Goal: Information Seeking & Learning: Learn about a topic

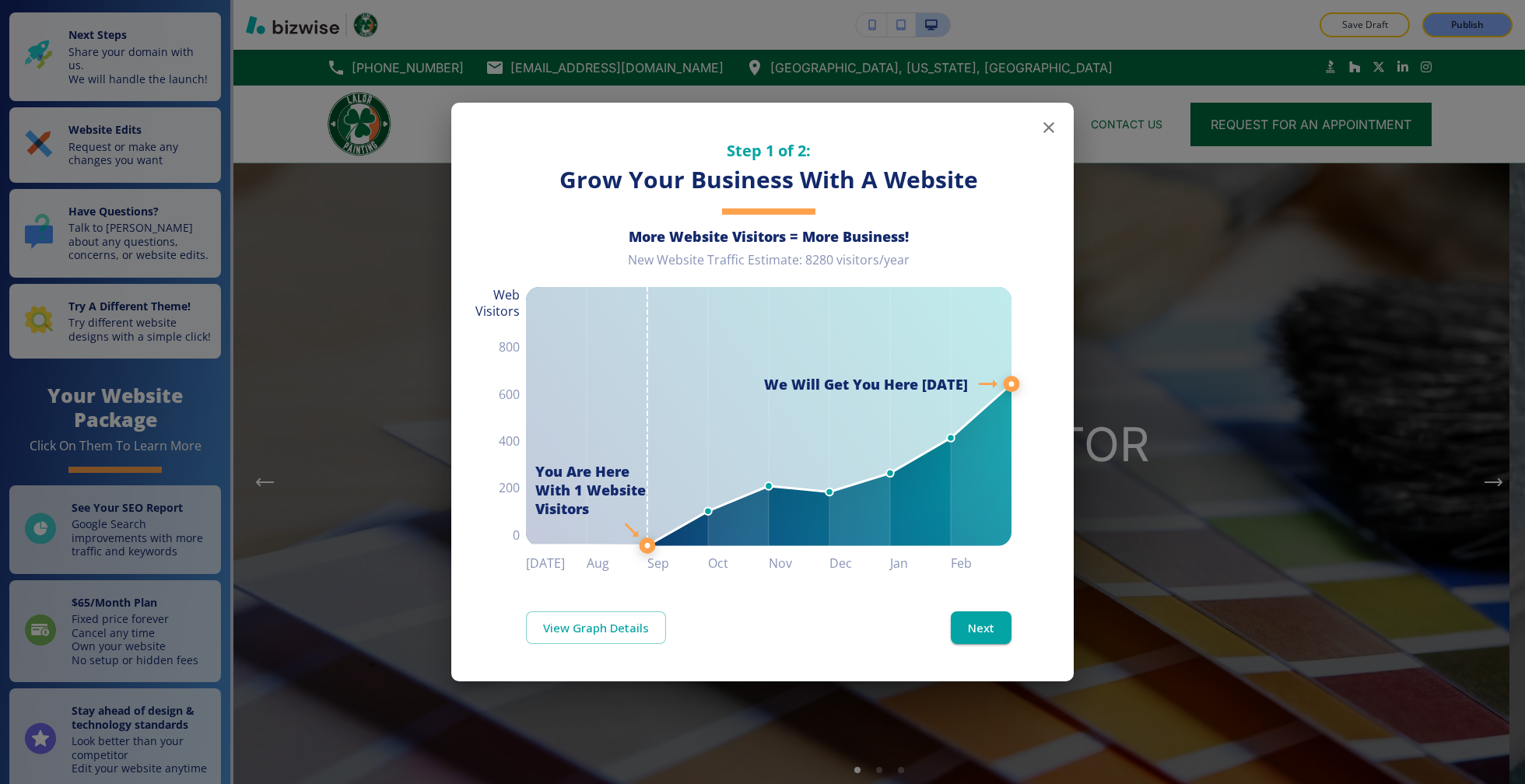
click at [1042, 131] on icon "button" at bounding box center [1049, 127] width 19 height 19
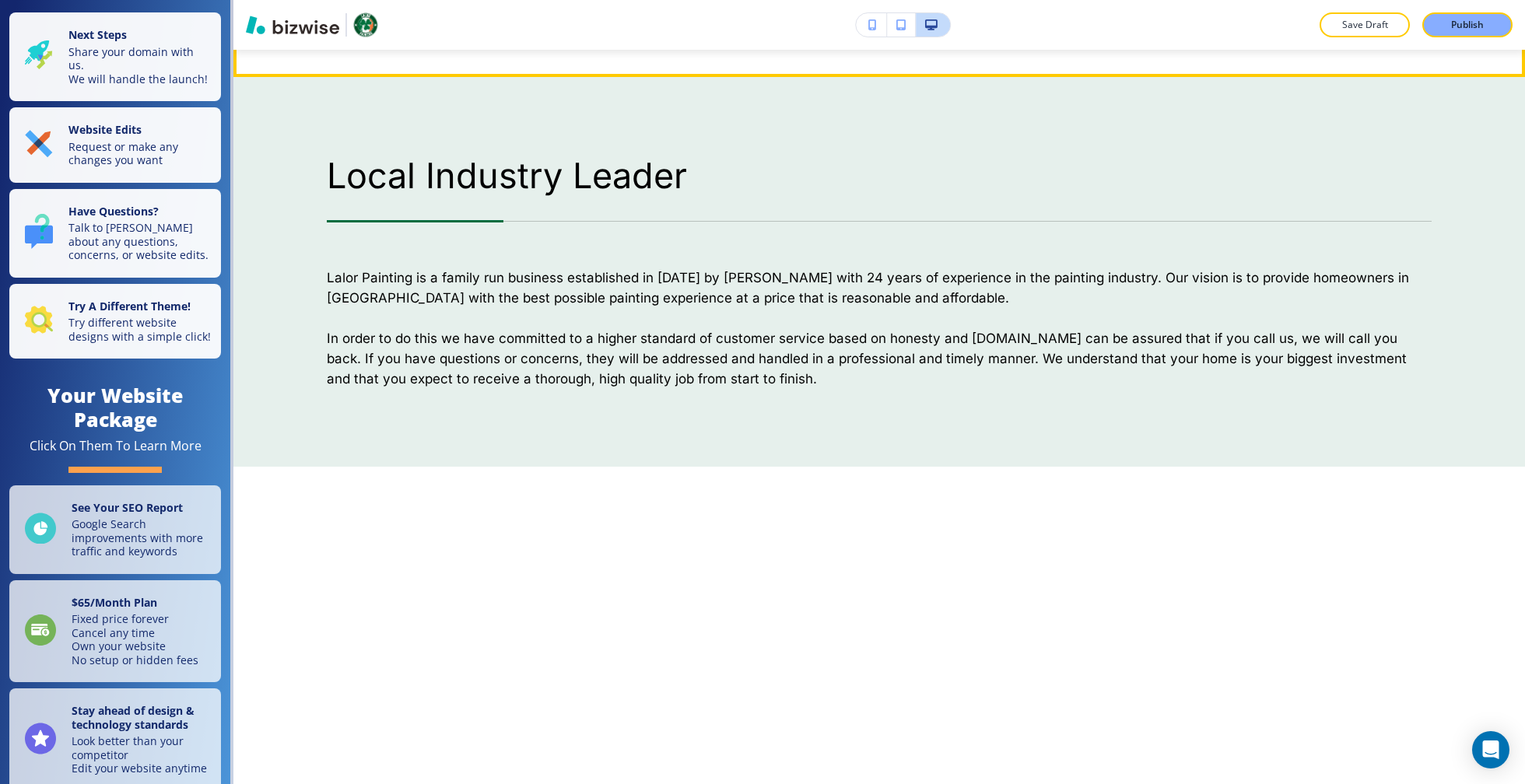
scroll to position [687, 0]
